Goal: Navigation & Orientation: Find specific page/section

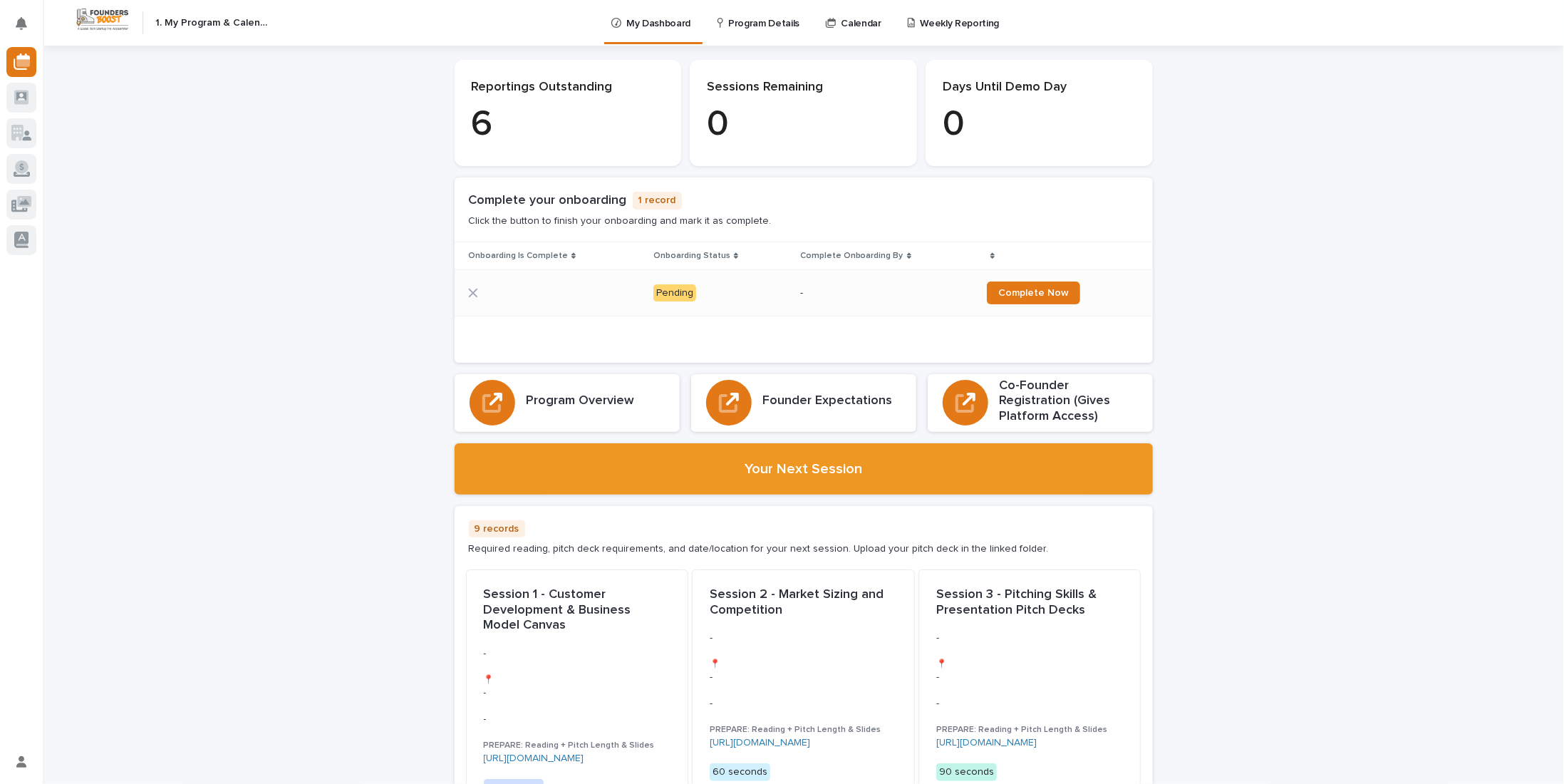
click at [680, 279] on div "Pending" at bounding box center [721, 293] width 135 height 29
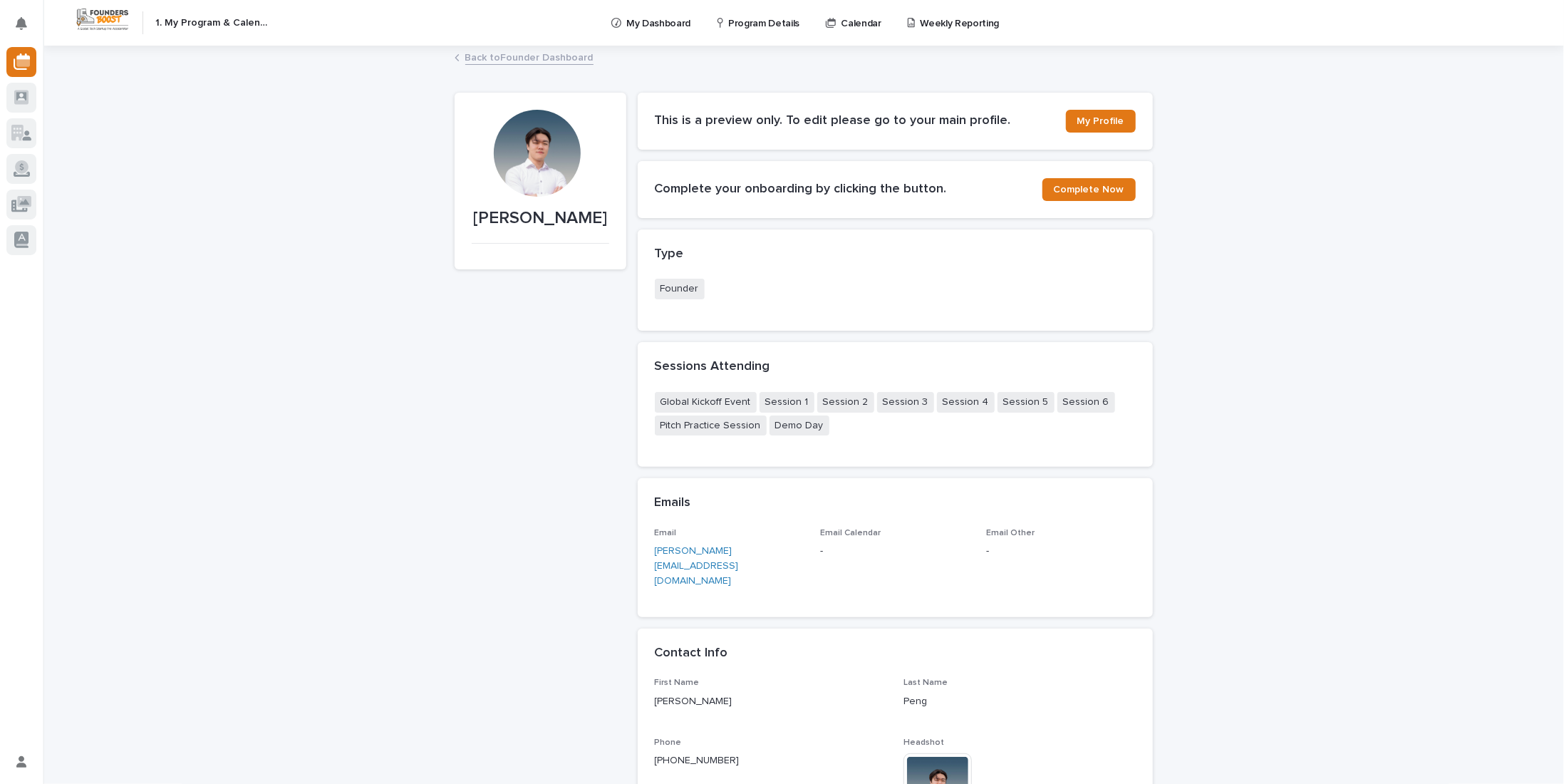
click at [804, 95] on section "This is a preview only. To edit please go to your main profile. My Profile" at bounding box center [895, 121] width 515 height 57
click at [807, 122] on h2 "This is a preview only. To edit please go to your main profile." at bounding box center [860, 121] width 411 height 16
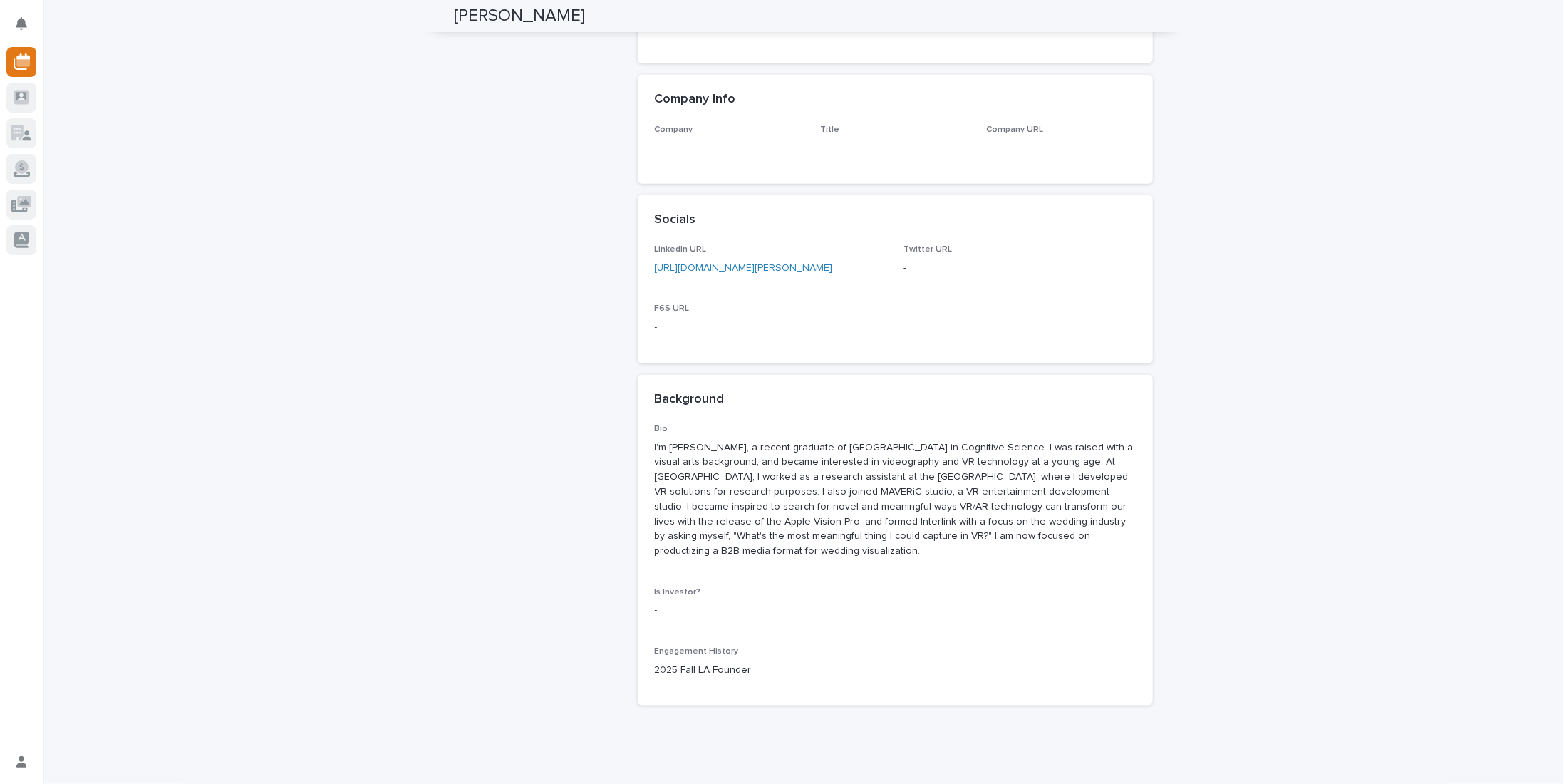
click at [1082, 597] on div "Bio I'm [PERSON_NAME], a recent graduate of [GEOGRAPHIC_DATA] in Cognitive Scie…" at bounding box center [895, 556] width 481 height 264
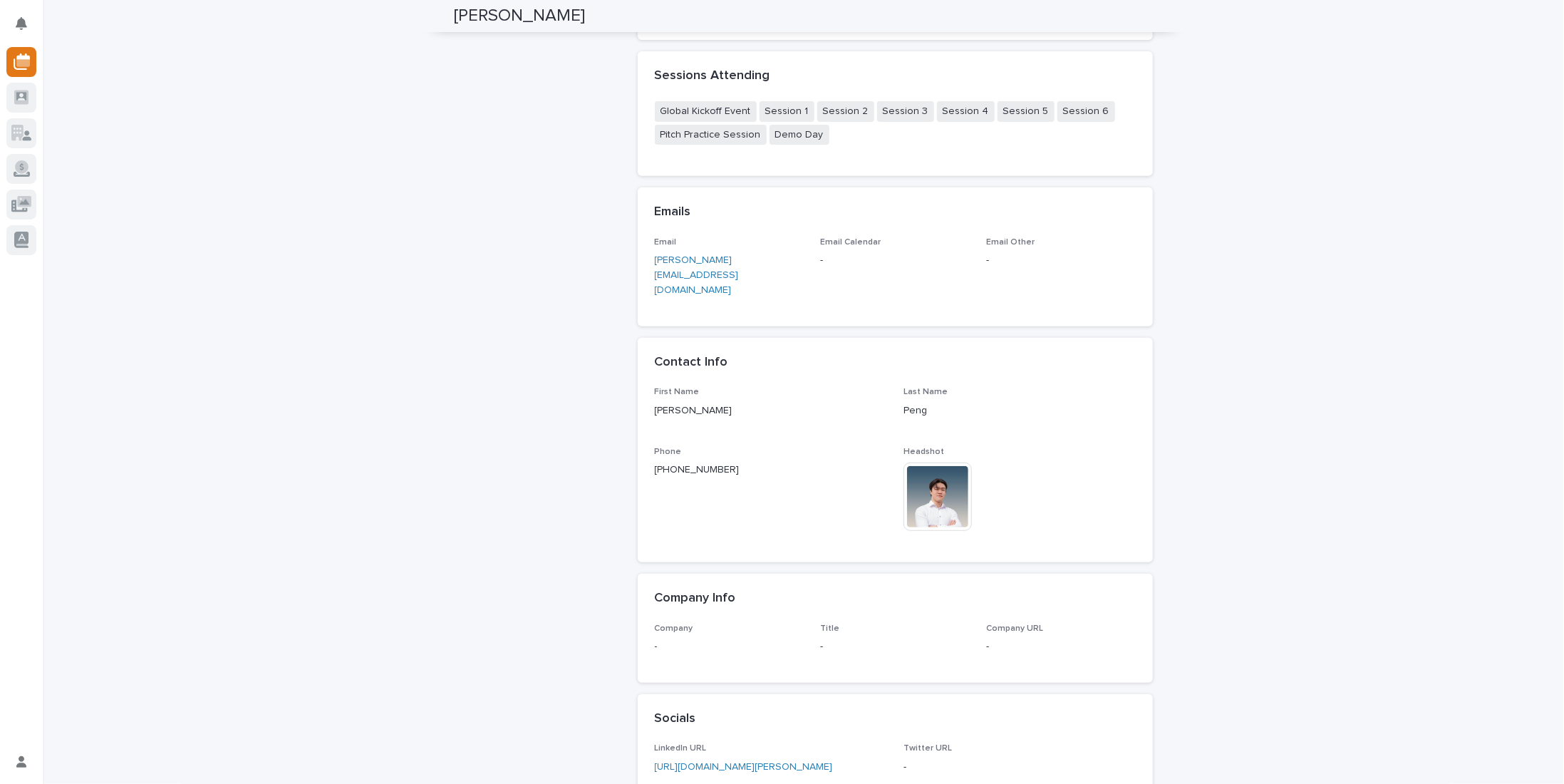
scroll to position [0, 0]
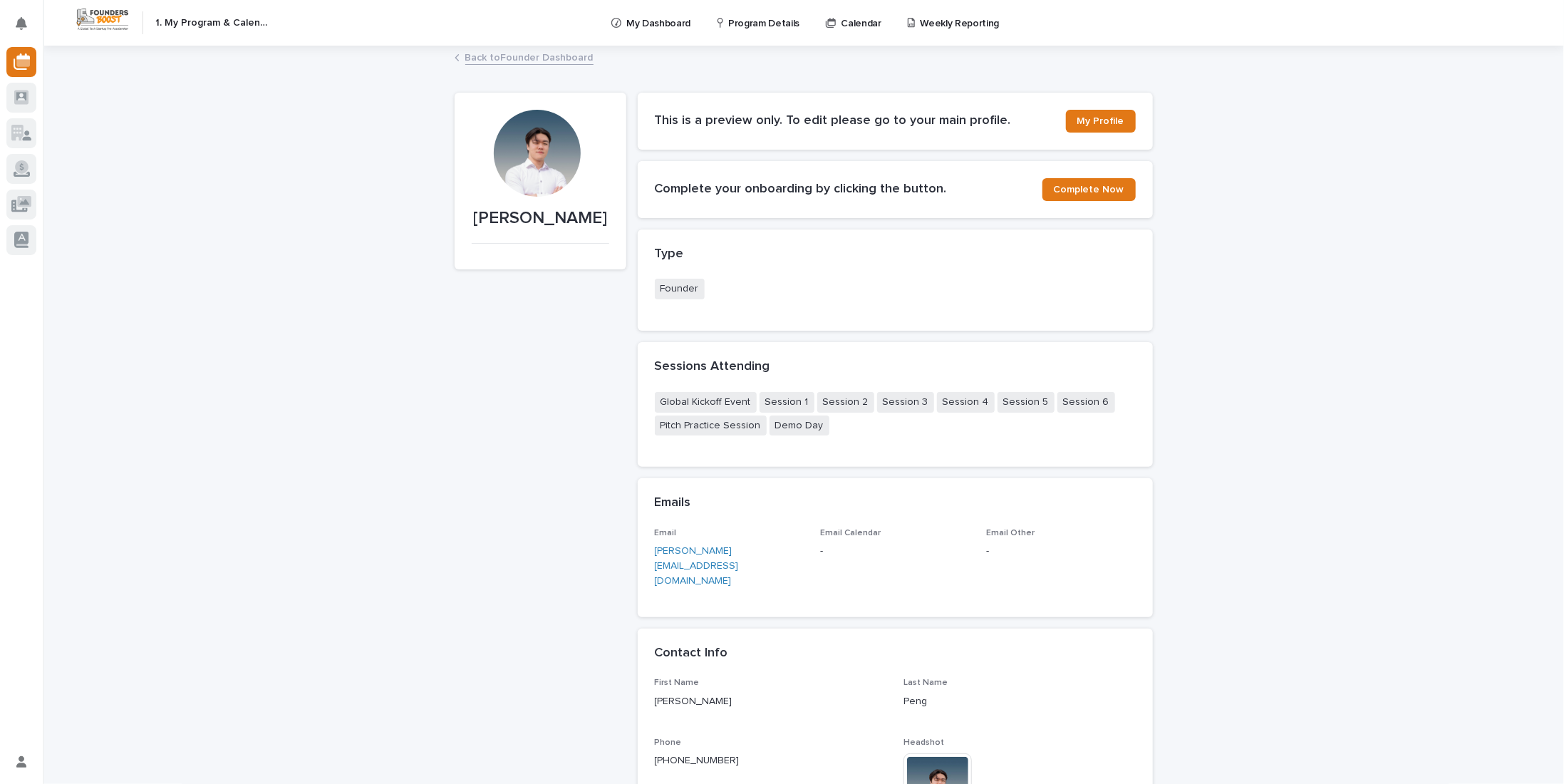
click at [744, 24] on p "Program Details" at bounding box center [764, 14] width 72 height 30
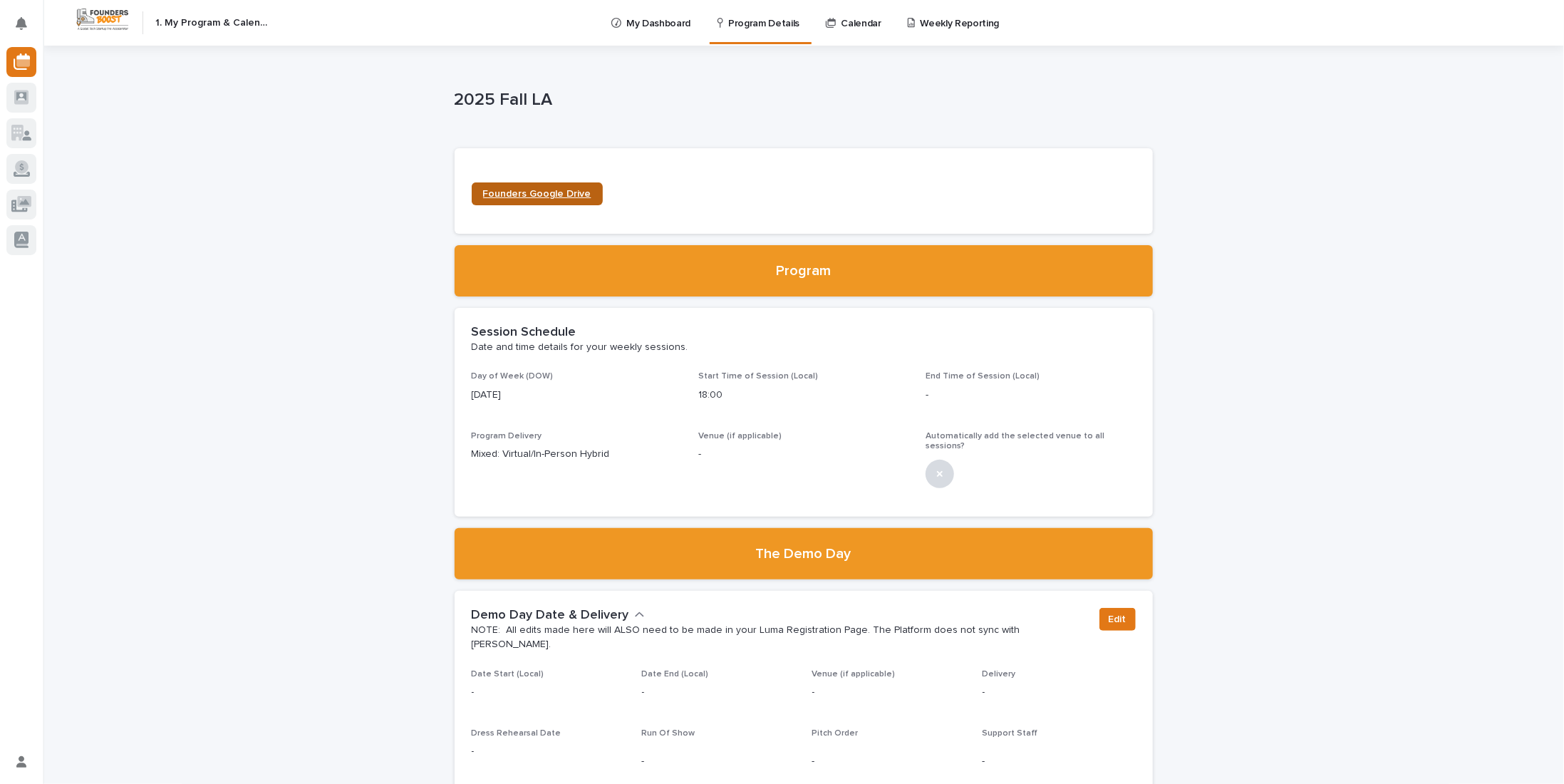
click at [534, 189] on span "Founders Google Drive" at bounding box center [538, 194] width 108 height 10
click at [843, 30] on link "Calendar" at bounding box center [856, 22] width 64 height 44
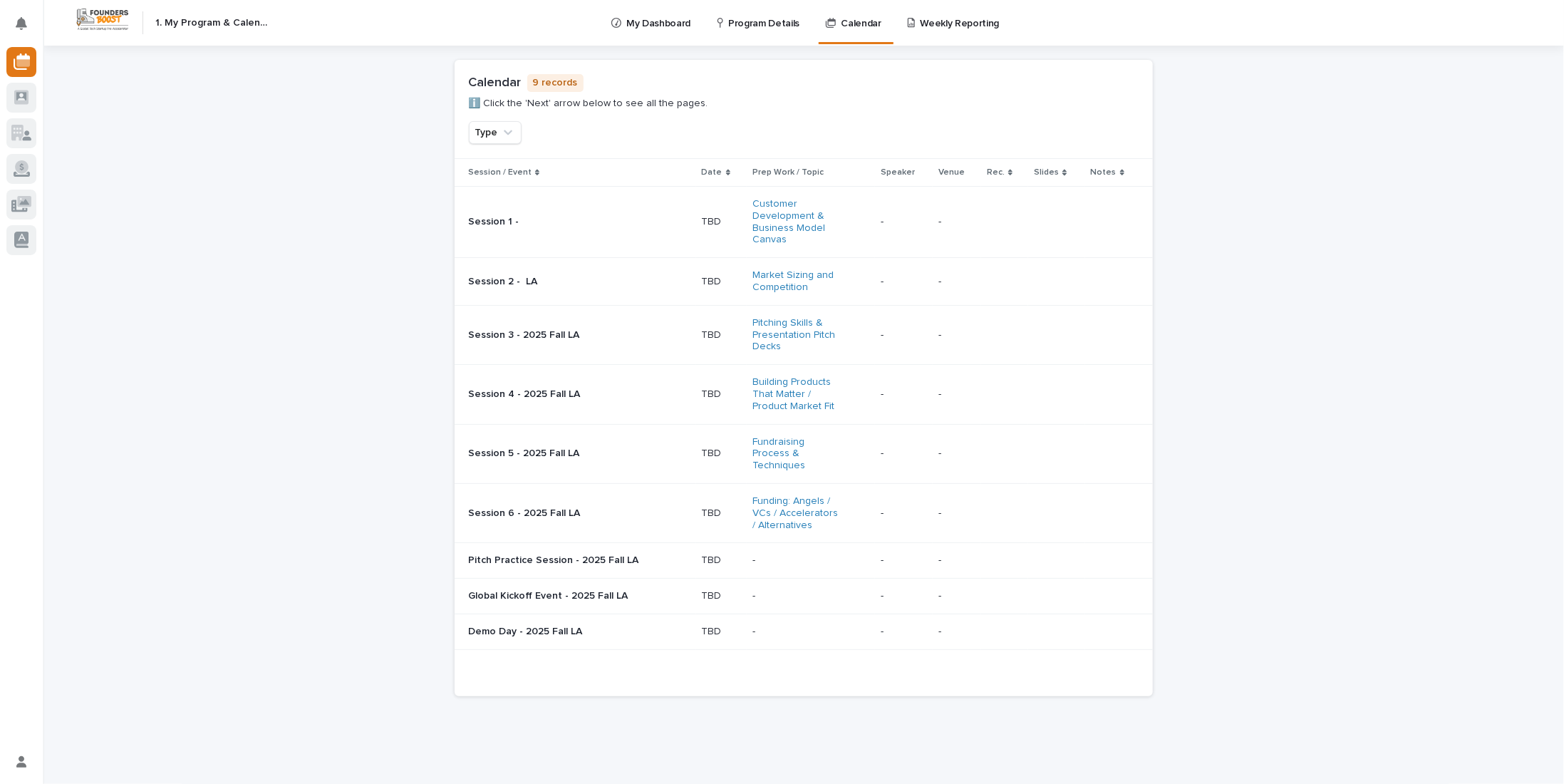
click at [970, 24] on p "Weekly Reporting" at bounding box center [959, 14] width 79 height 30
